Goal: Check status: Check status

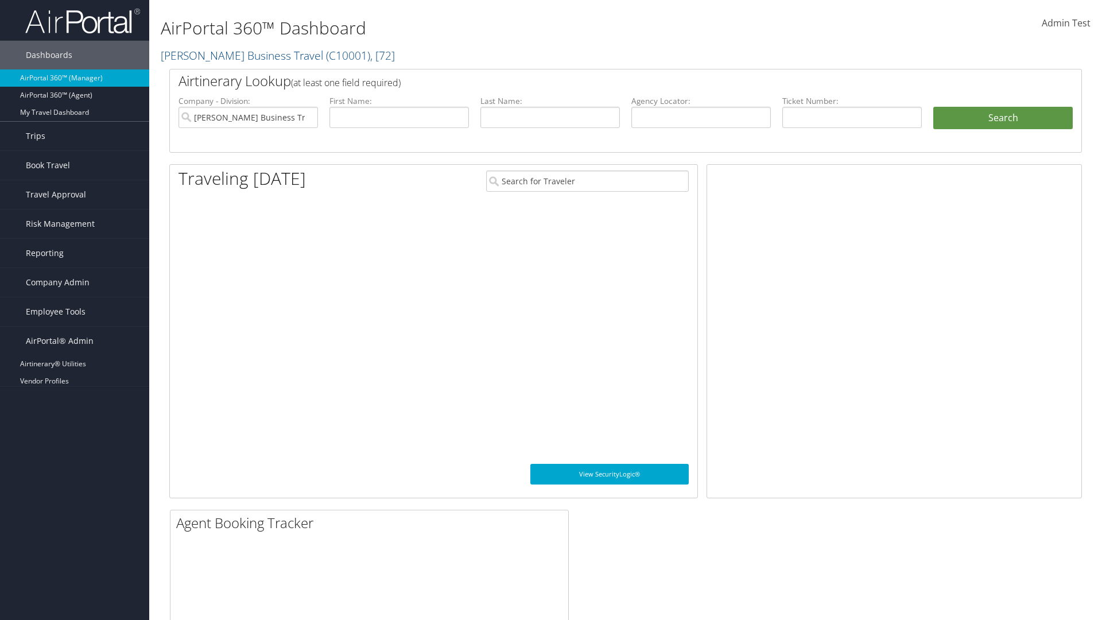
click at [75, 484] on link "Profile Sync Analytics" at bounding box center [74, 484] width 149 height 17
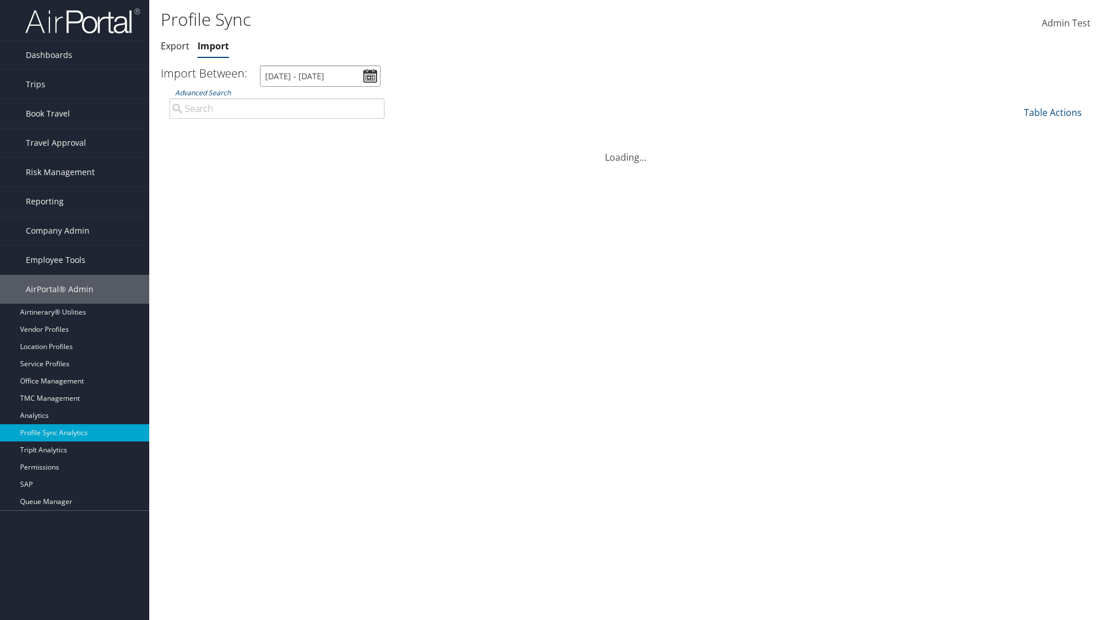
click at [320, 76] on input "[DATE] - [DATE]" at bounding box center [320, 75] width 121 height 21
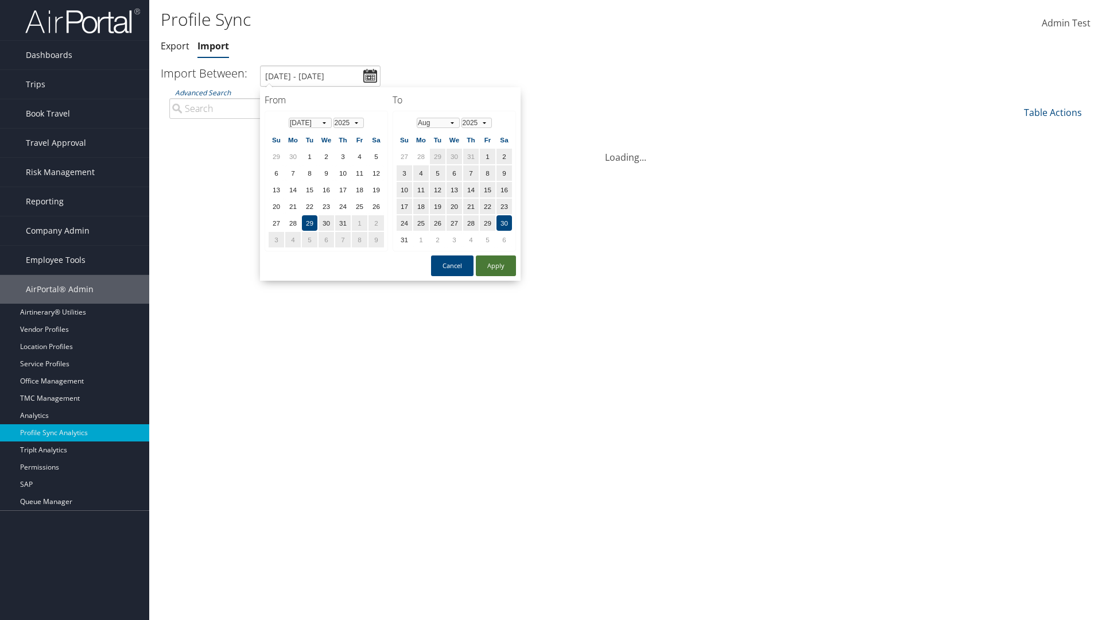
click at [496, 265] on button "Apply" at bounding box center [496, 265] width 40 height 21
type input "[DATE] - [DATE]"
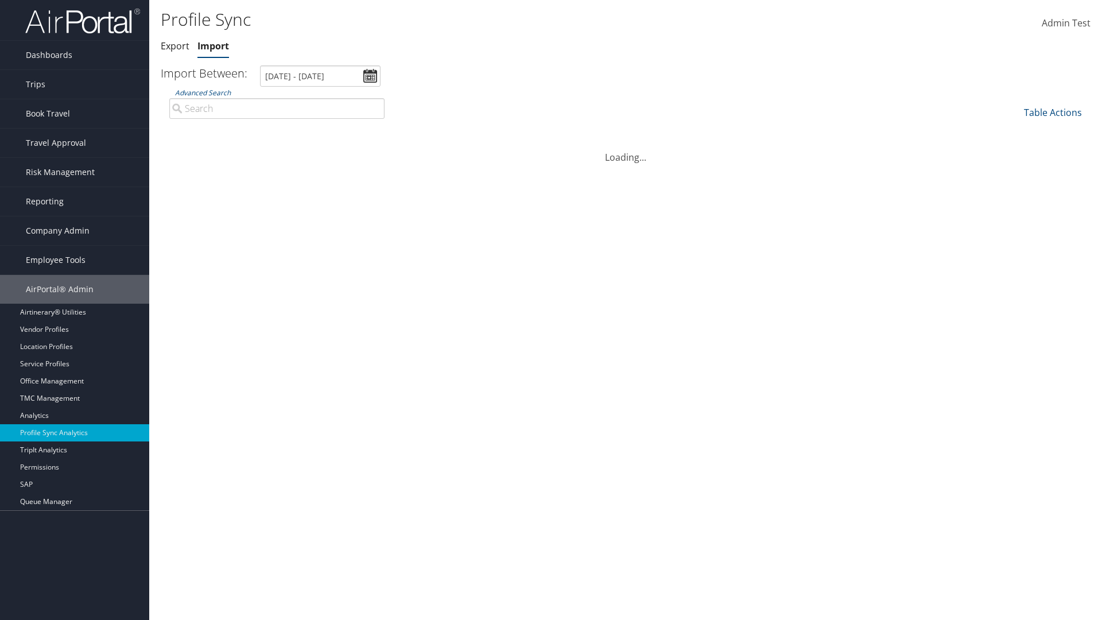
type input "[PERSON_NAME] Business Travel"
